Goal: Use online tool/utility: Utilize a website feature to perform a specific function

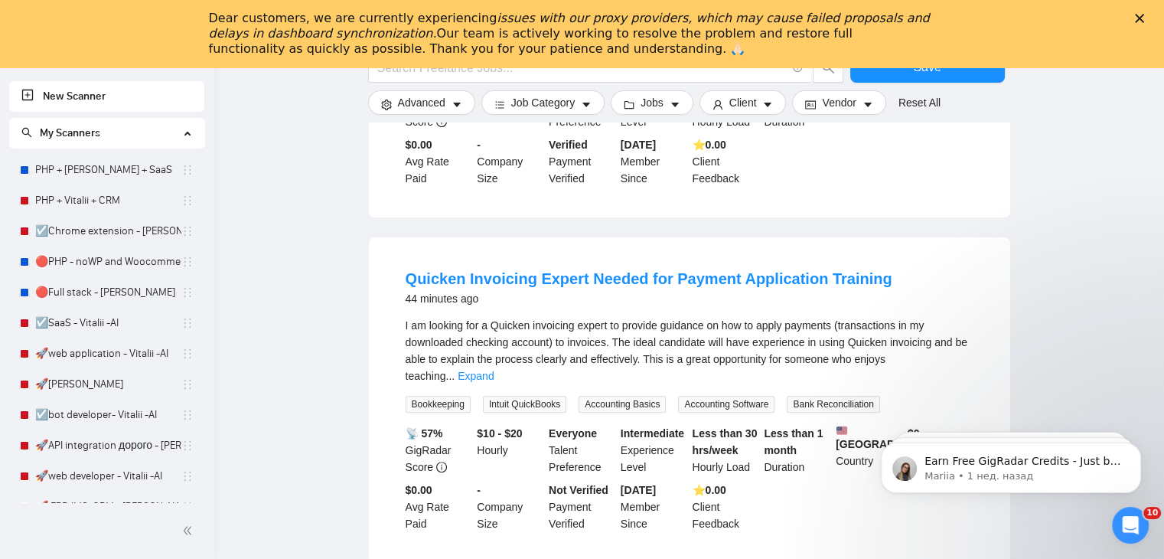
scroll to position [480, 0]
click at [1144, 17] on icon "Закрыть" at bounding box center [1139, 18] width 9 height 9
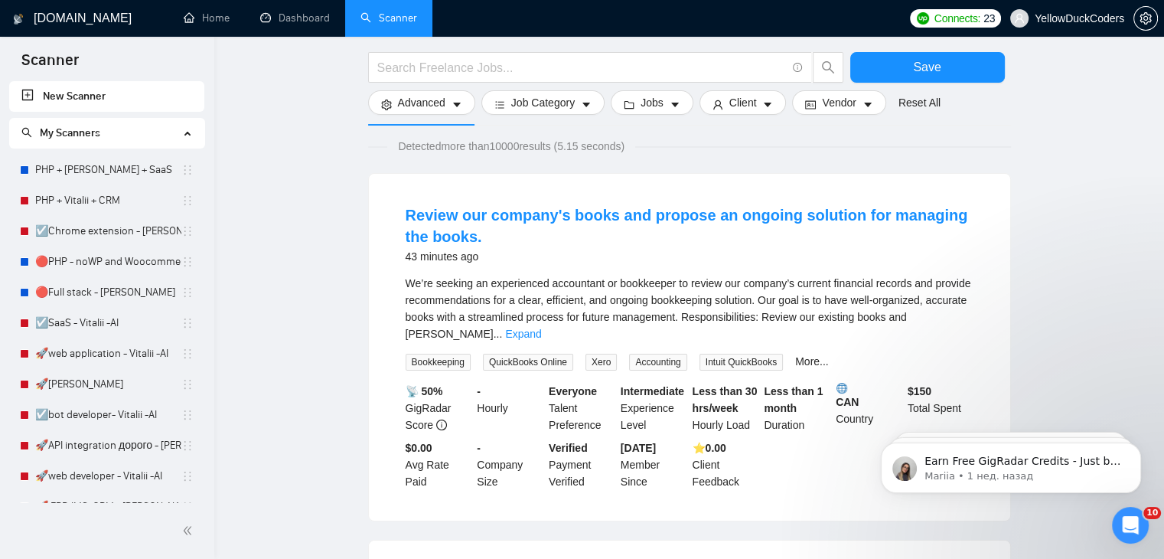
scroll to position [0, 0]
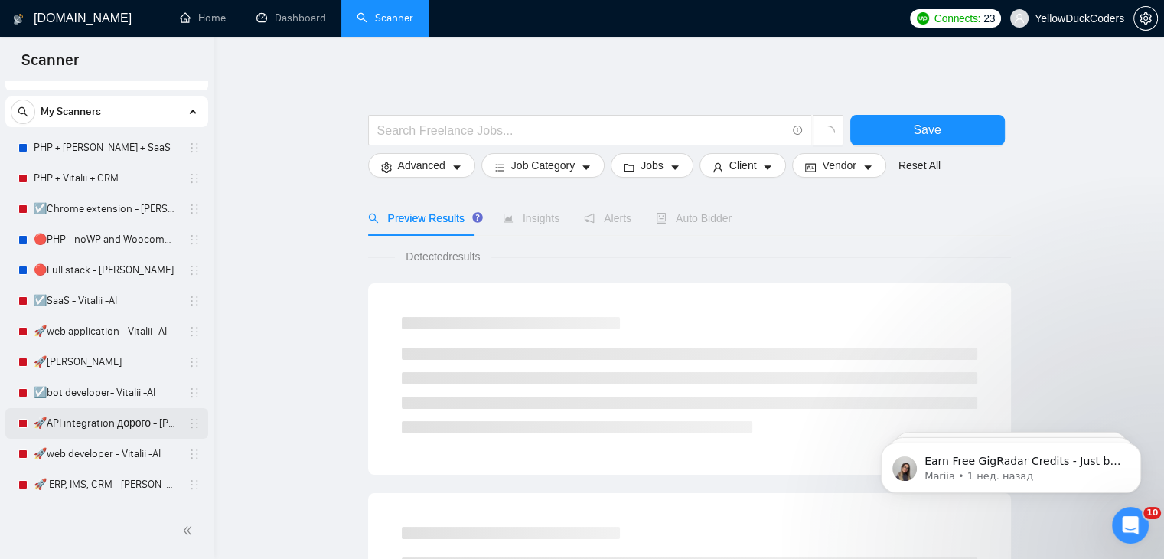
scroll to position [24, 0]
